Goal: Transaction & Acquisition: Purchase product/service

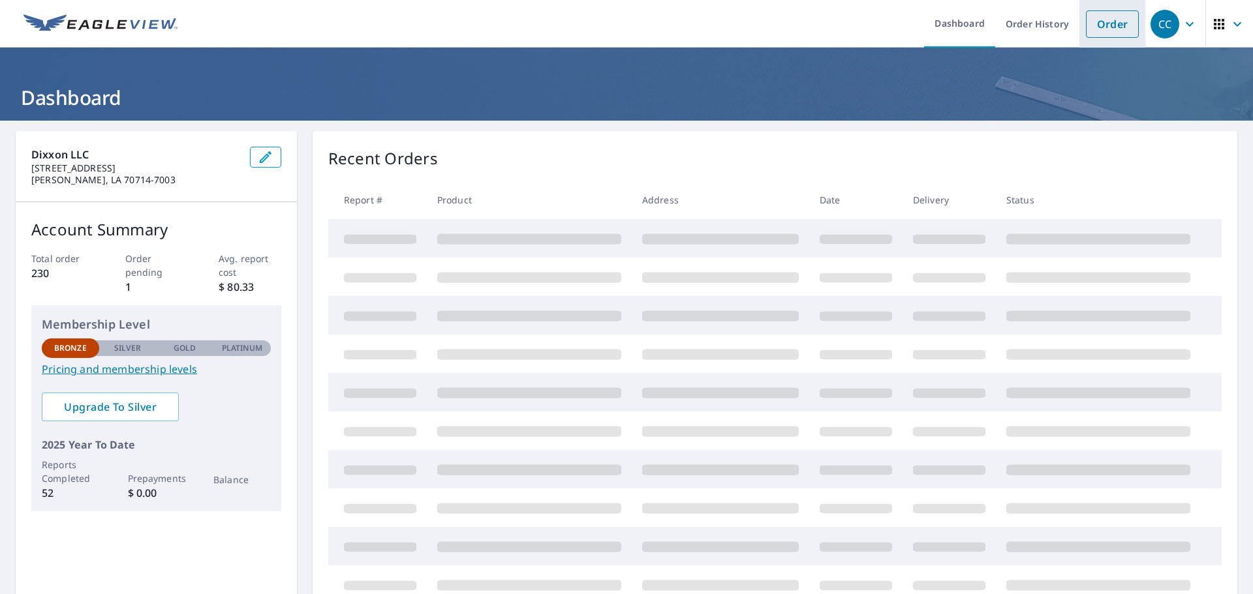
click at [1094, 28] on link "Order" at bounding box center [1112, 23] width 53 height 27
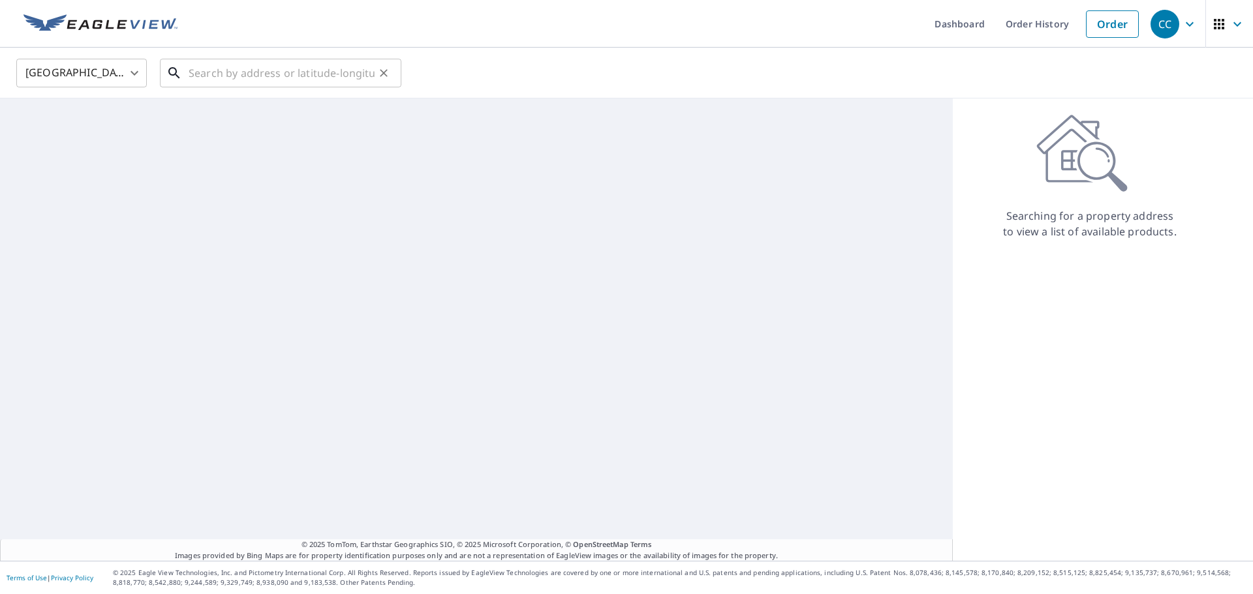
click at [252, 74] on input "text" at bounding box center [282, 73] width 186 height 37
paste input "[STREET_ADDRESS]"
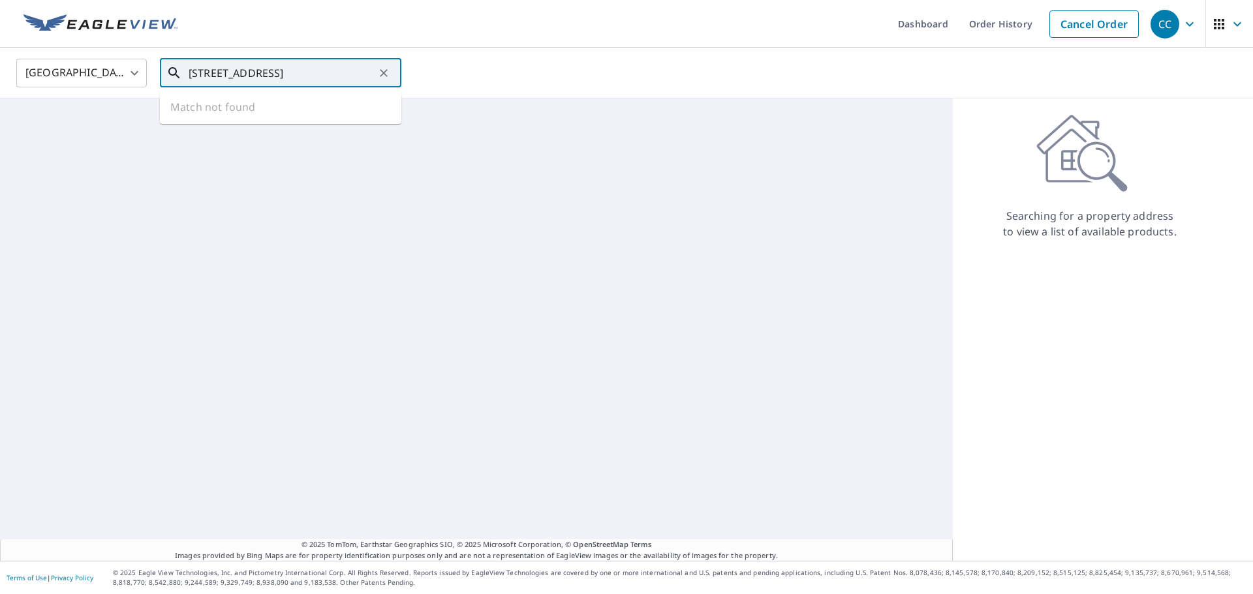
scroll to position [0, 19]
type input "[STREET_ADDRESS]"
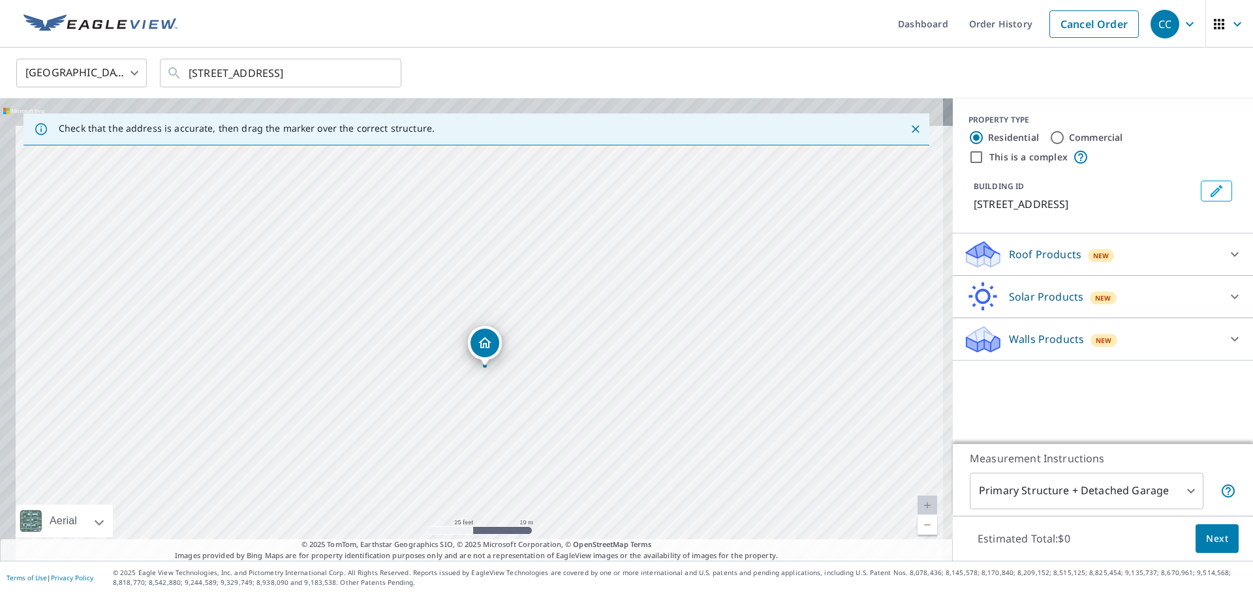
drag, startPoint x: 496, startPoint y: 328, endPoint x: 521, endPoint y: 380, distance: 57.2
click at [521, 380] on div "[STREET_ADDRESS]" at bounding box center [476, 330] width 953 height 463
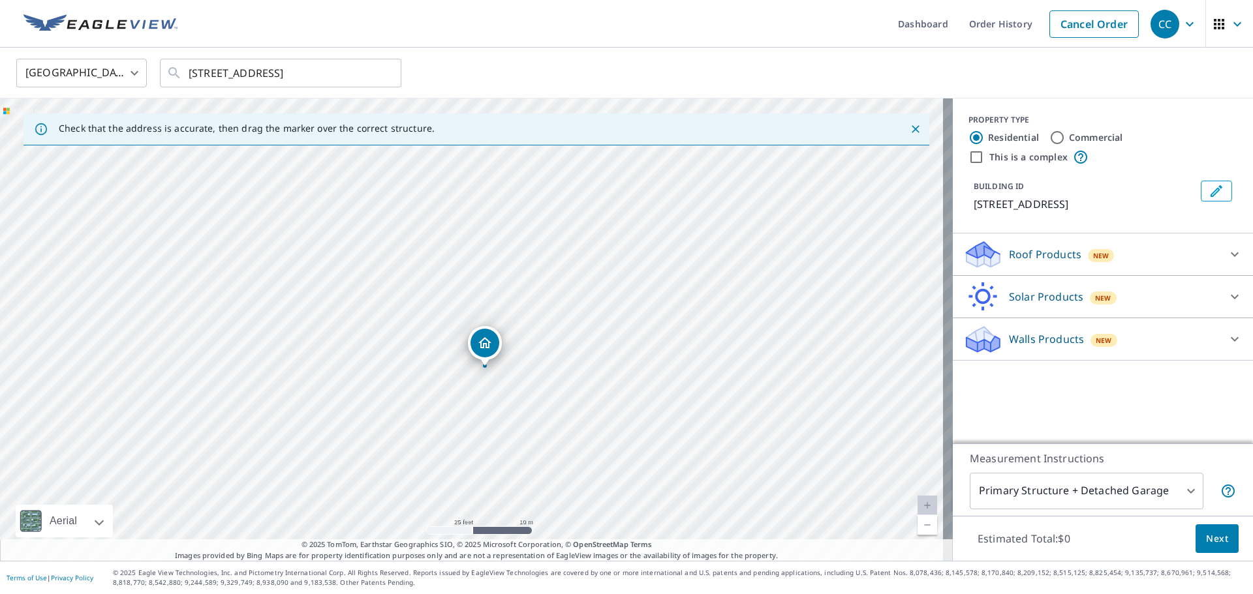
click at [378, 385] on div "[STREET_ADDRESS]" at bounding box center [476, 330] width 953 height 463
drag, startPoint x: 378, startPoint y: 385, endPoint x: 391, endPoint y: 461, distance: 77.4
click at [391, 461] on div "[STREET_ADDRESS]" at bounding box center [476, 330] width 953 height 463
click at [917, 506] on link "Current Level 20, Zoom In Disabled" at bounding box center [927, 506] width 20 height 20
